Goal: Register for event/course

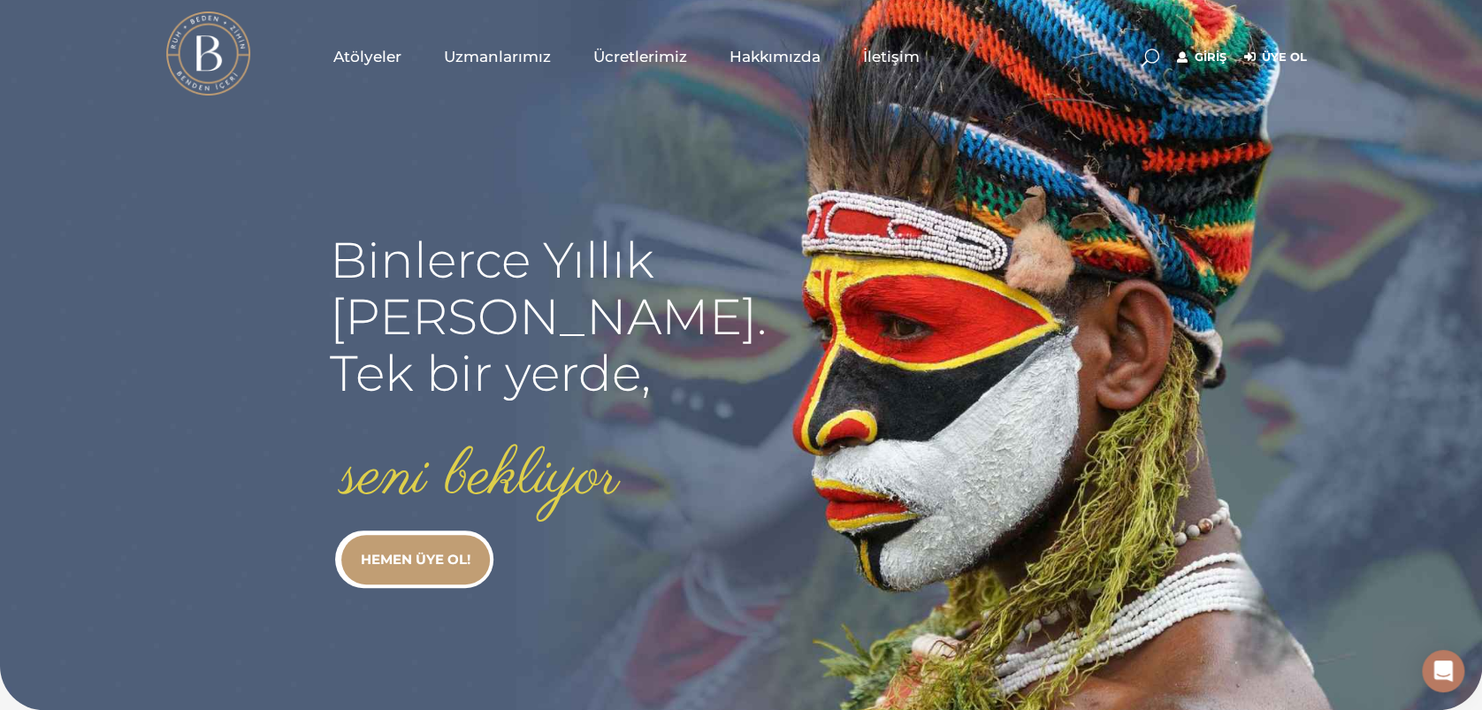
type input "elcinakcadag@gmail.com"
click at [1221, 50] on link "Giriş" at bounding box center [1202, 57] width 50 height 21
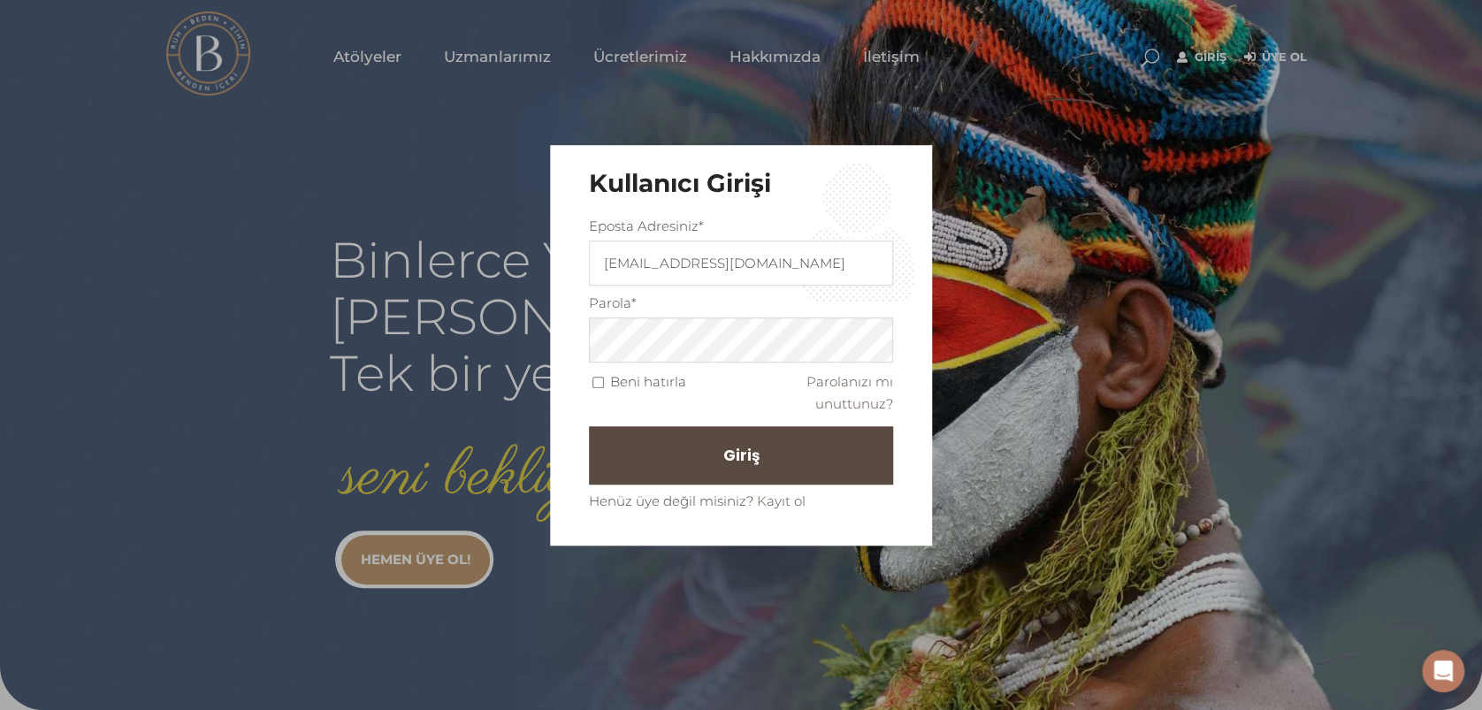
click at [598, 389] on div "Beni hatırla" at bounding box center [665, 381] width 152 height 23
click at [606, 382] on span "Beni hatırla" at bounding box center [637, 380] width 97 height 17
click at [599, 380] on input "Beni hatırla" at bounding box center [597, 382] width 11 height 11
checkbox input "true"
click at [636, 439] on button "Giriş" at bounding box center [741, 455] width 304 height 58
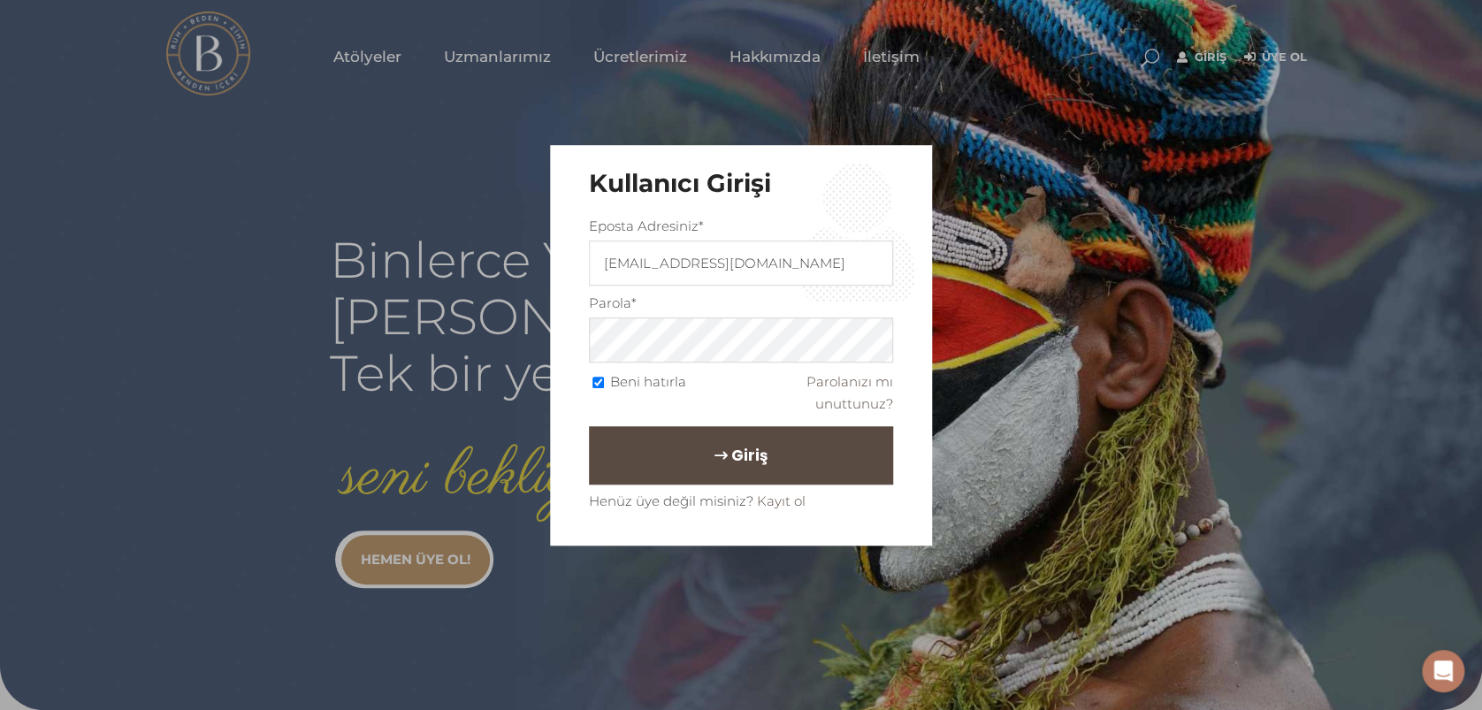
click at [747, 446] on span "Giriş" at bounding box center [749, 455] width 36 height 30
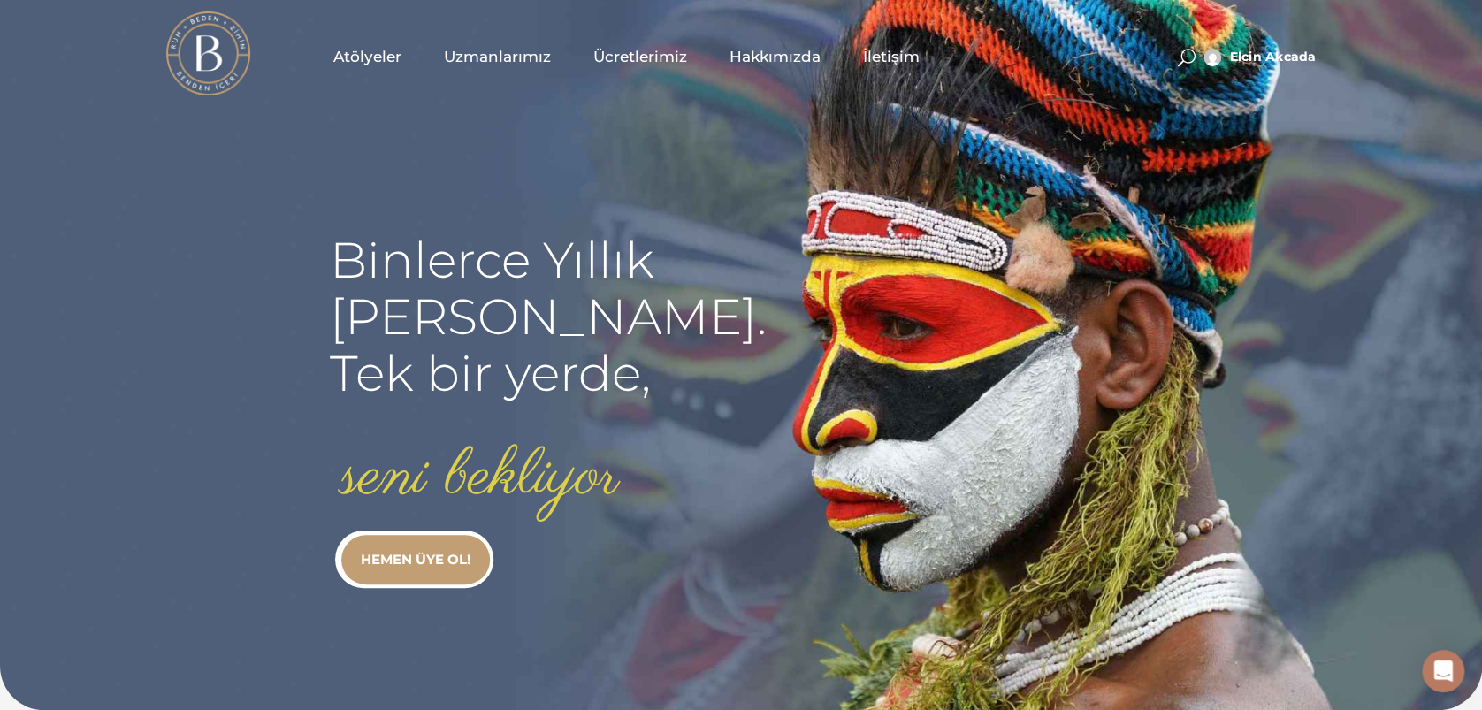
click at [389, 50] on span "Atölyeler" at bounding box center [367, 57] width 68 height 20
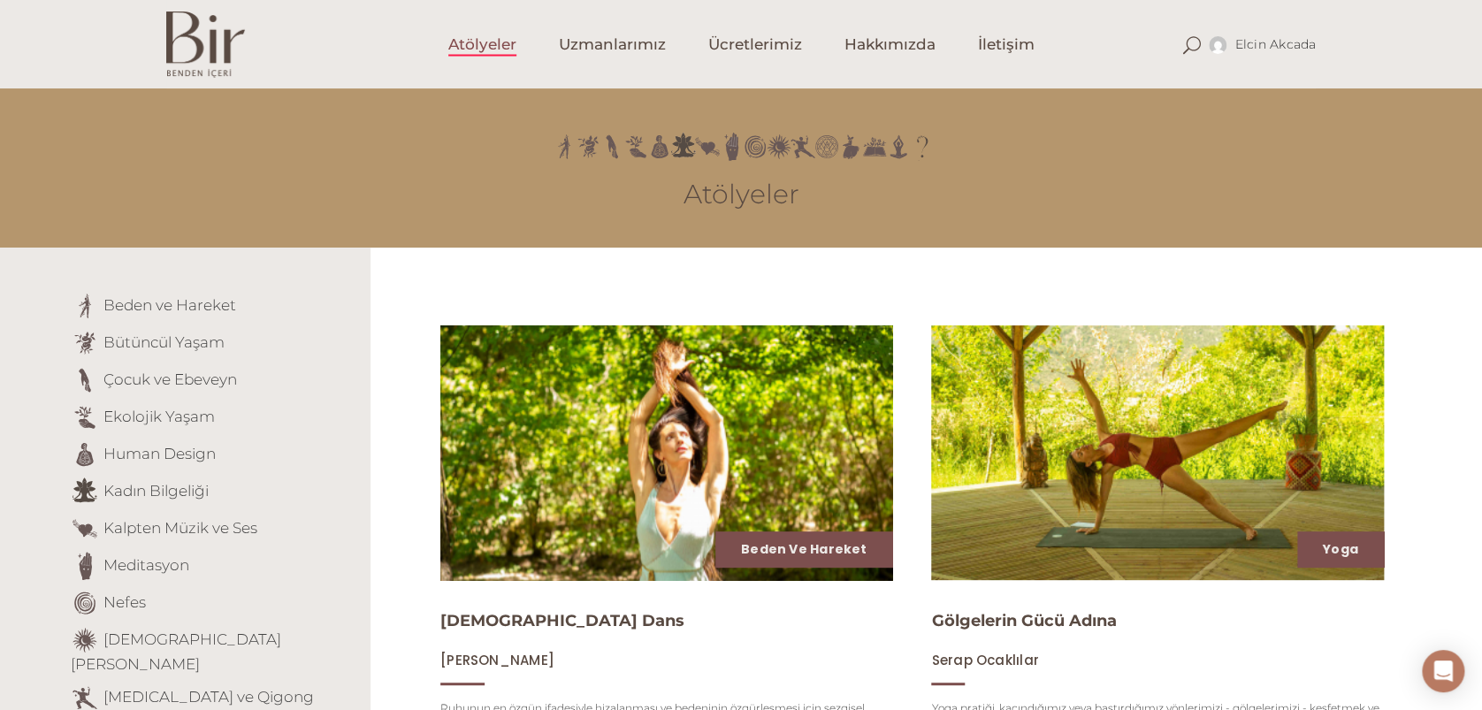
click at [607, 416] on img at bounding box center [666, 453] width 466 height 262
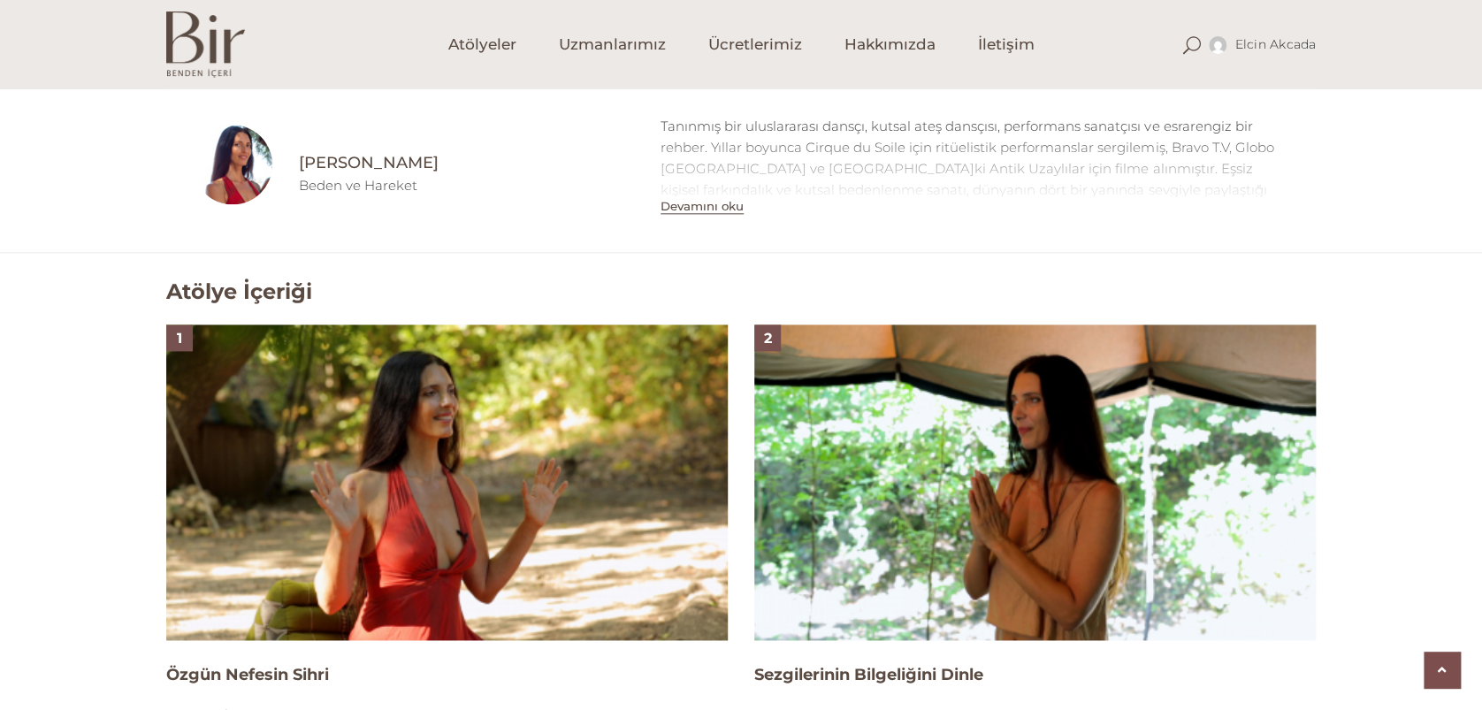
scroll to position [942, 0]
click at [566, 398] on img at bounding box center [446, 482] width 561 height 316
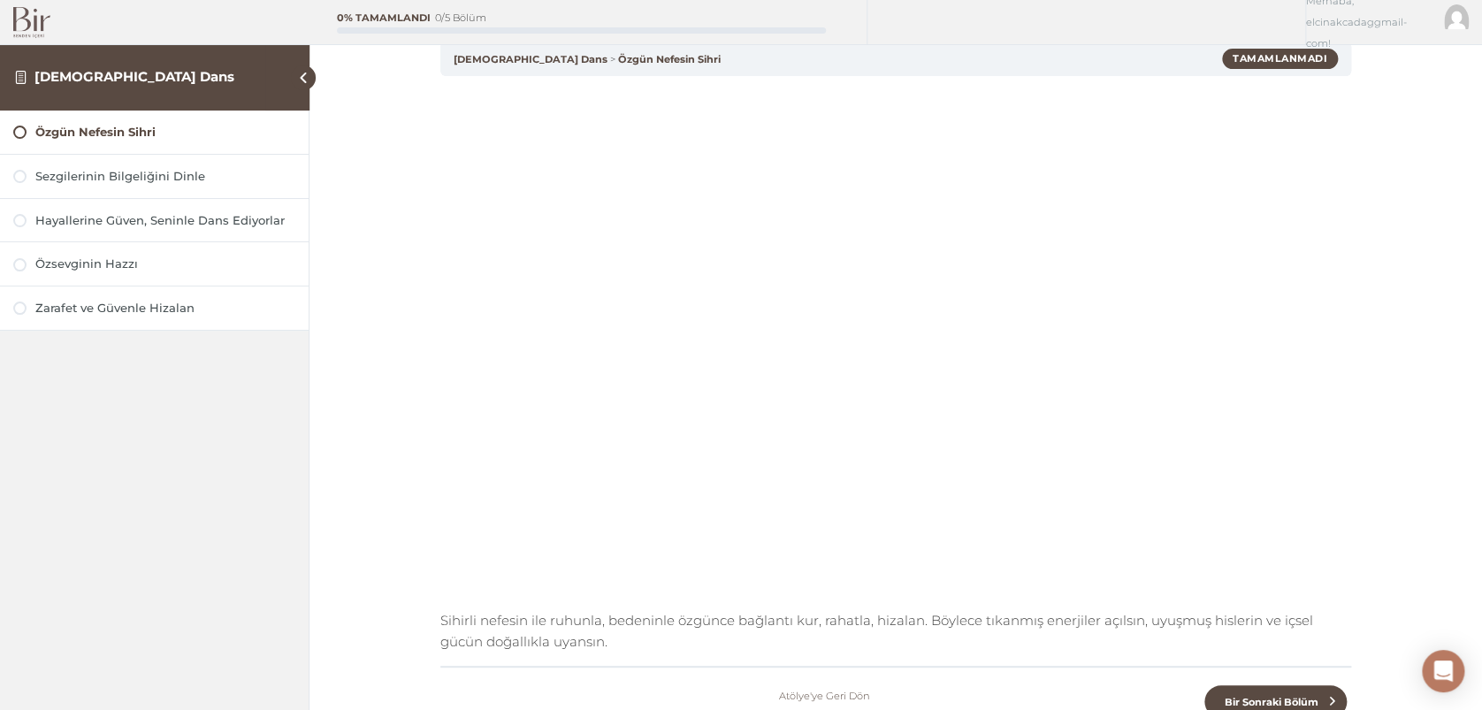
scroll to position [54, 0]
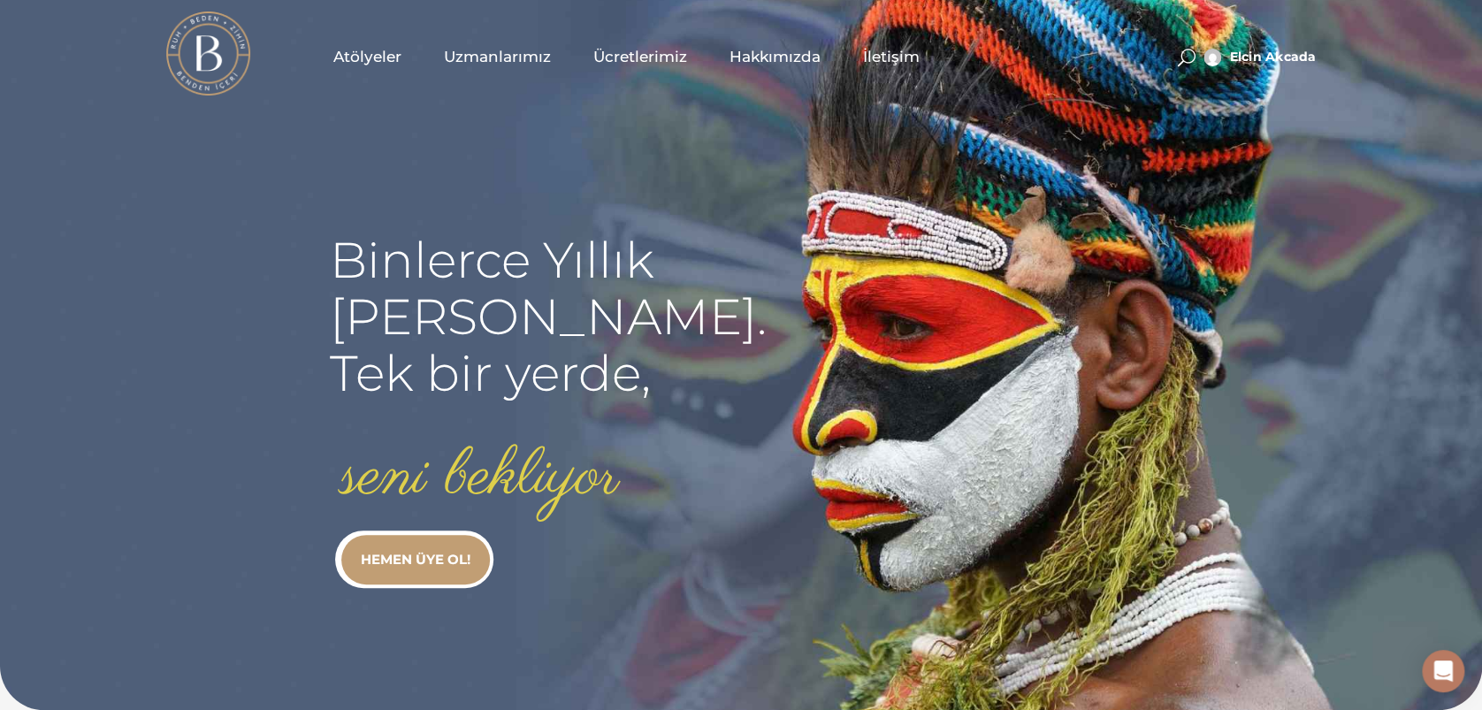
click at [385, 44] on link "Atölyeler" at bounding box center [367, 56] width 111 height 88
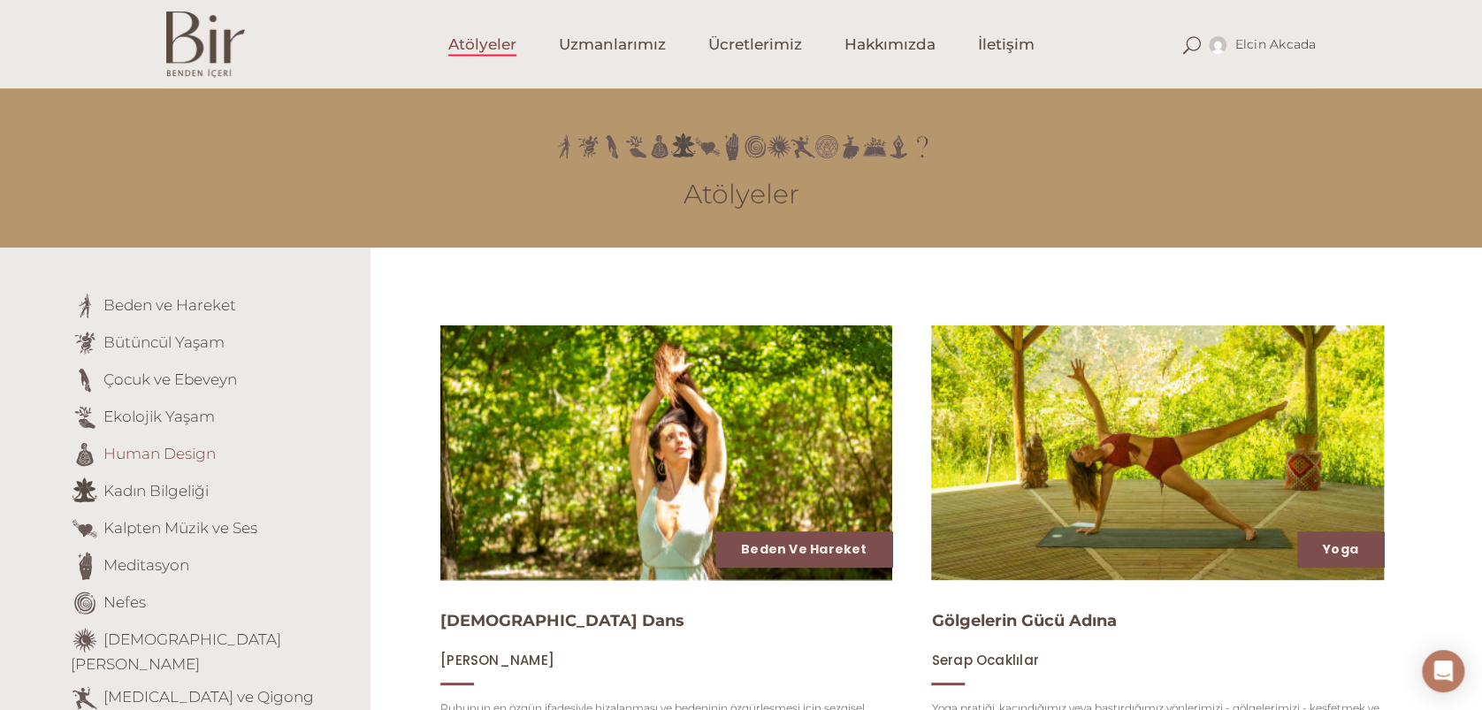
click at [166, 456] on link "Human Design" at bounding box center [159, 453] width 112 height 18
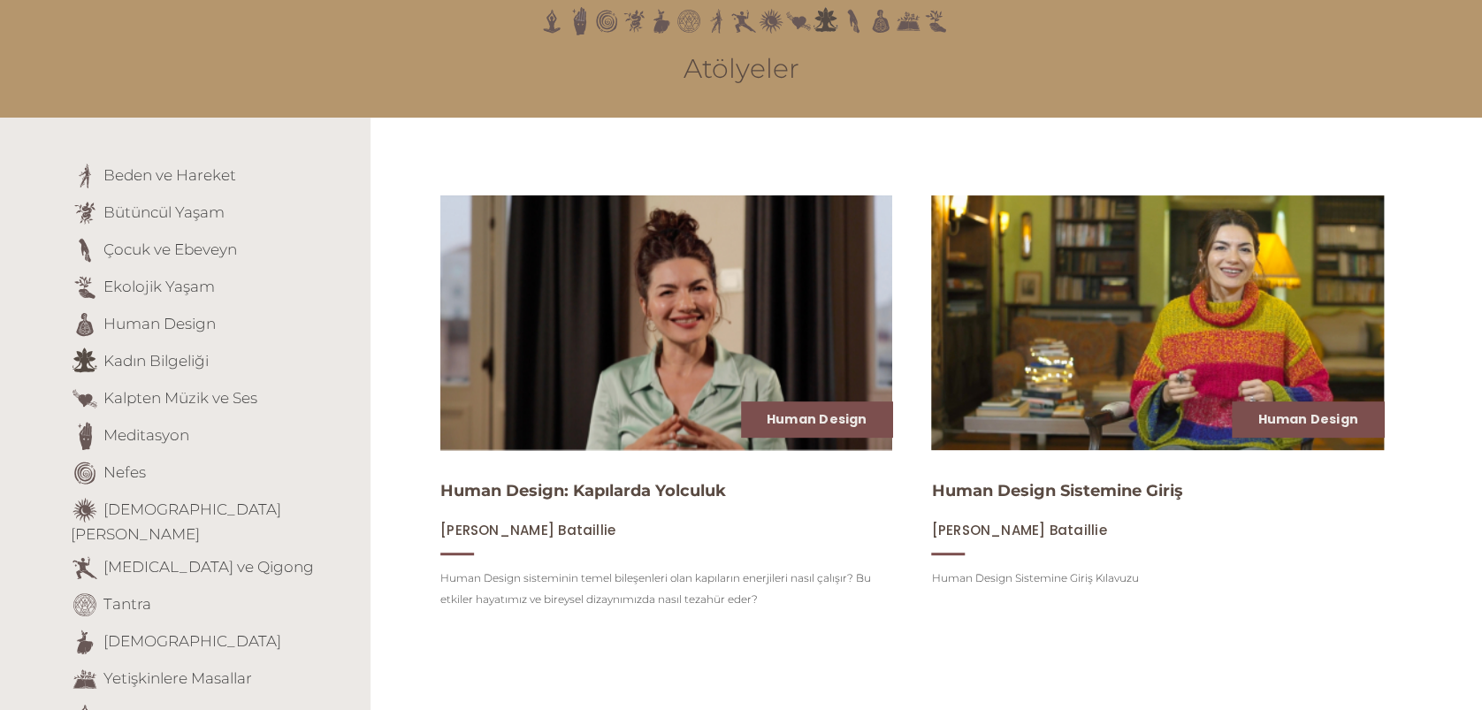
scroll to position [235, 0]
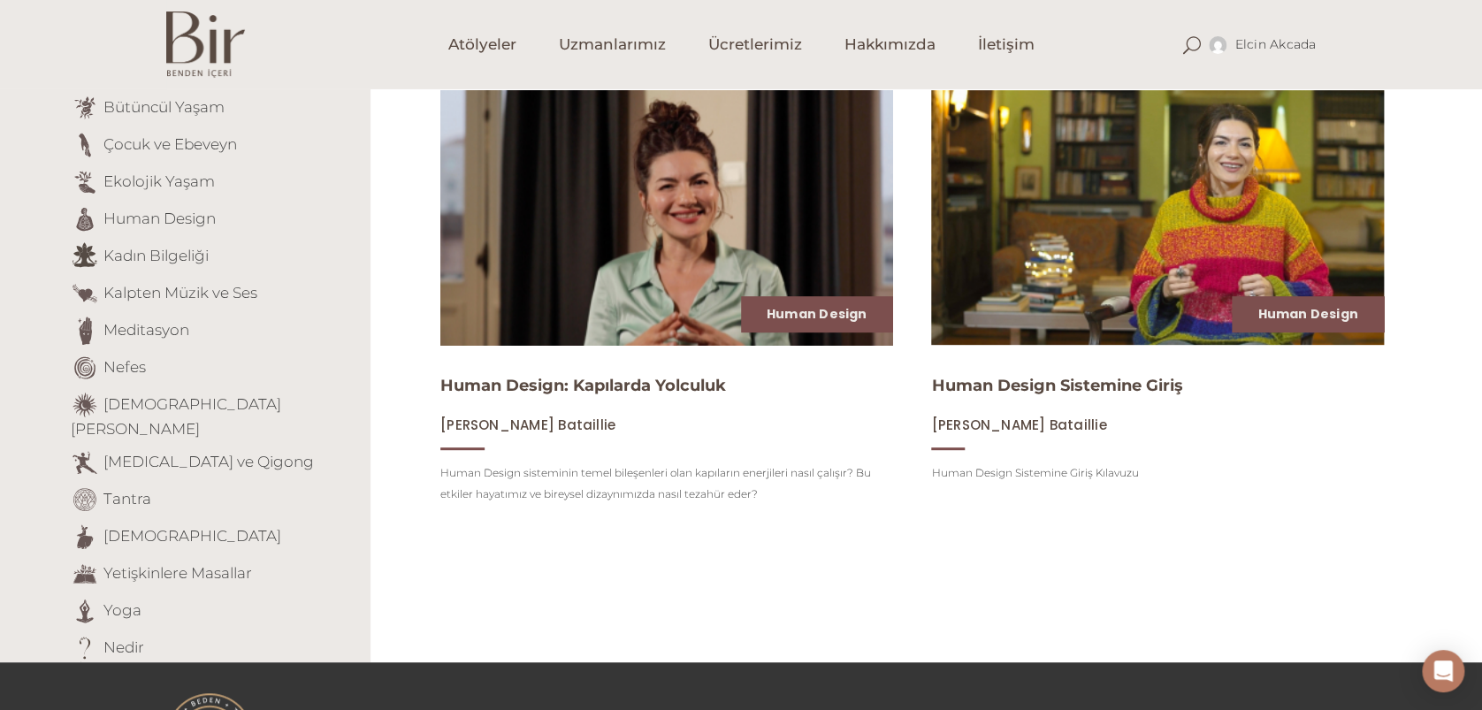
click at [666, 278] on img at bounding box center [666, 218] width 466 height 262
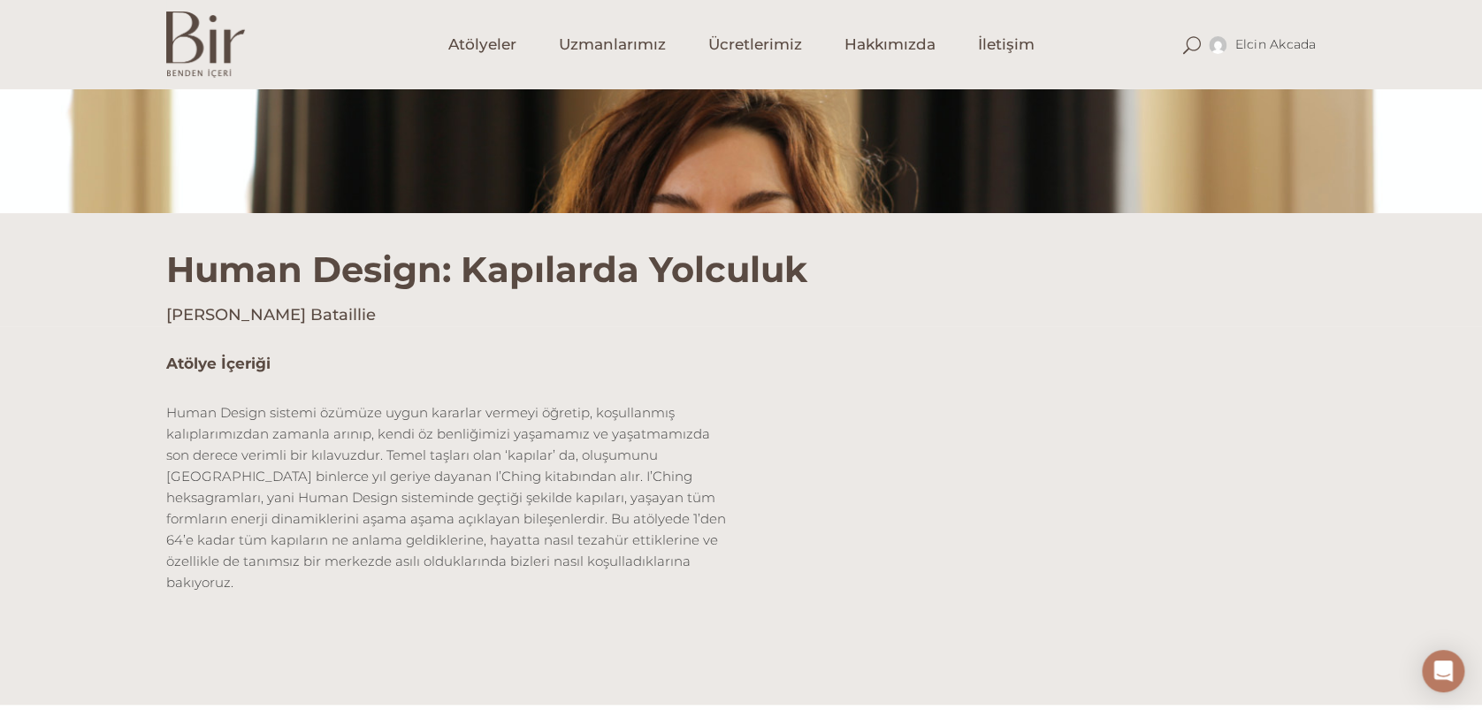
scroll to position [354, 0]
